Goal: Transaction & Acquisition: Download file/media

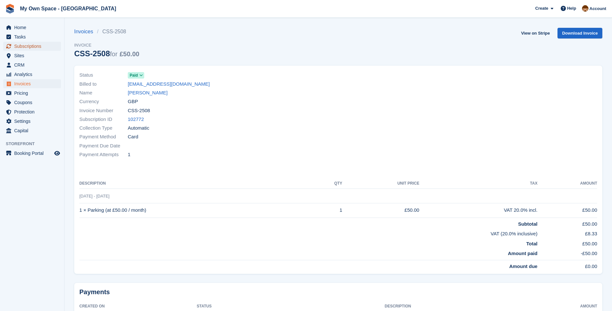
click at [42, 47] on span "Subscriptions" at bounding box center [33, 46] width 39 height 9
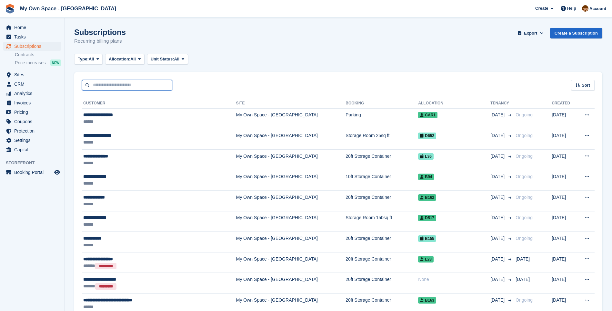
click at [101, 86] on input "text" at bounding box center [127, 85] width 90 height 11
type input "*******"
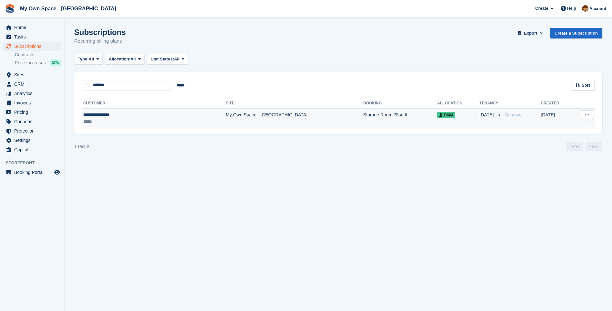
click at [226, 118] on td "My Own Space - [GEOGRAPHIC_DATA]" at bounding box center [295, 118] width 138 height 20
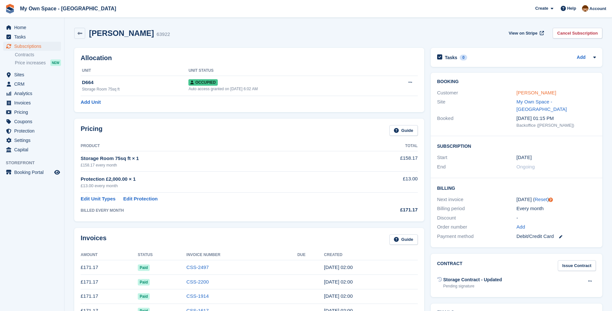
click at [525, 93] on link "[PERSON_NAME]" at bounding box center [537, 92] width 40 height 5
click at [195, 270] on link "CSS-2497" at bounding box center [198, 266] width 22 height 5
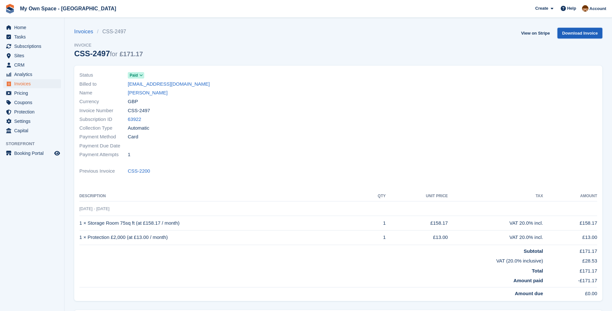
click at [584, 35] on link "Download Invoice" at bounding box center [580, 33] width 45 height 11
